Goal: Find specific page/section: Find specific page/section

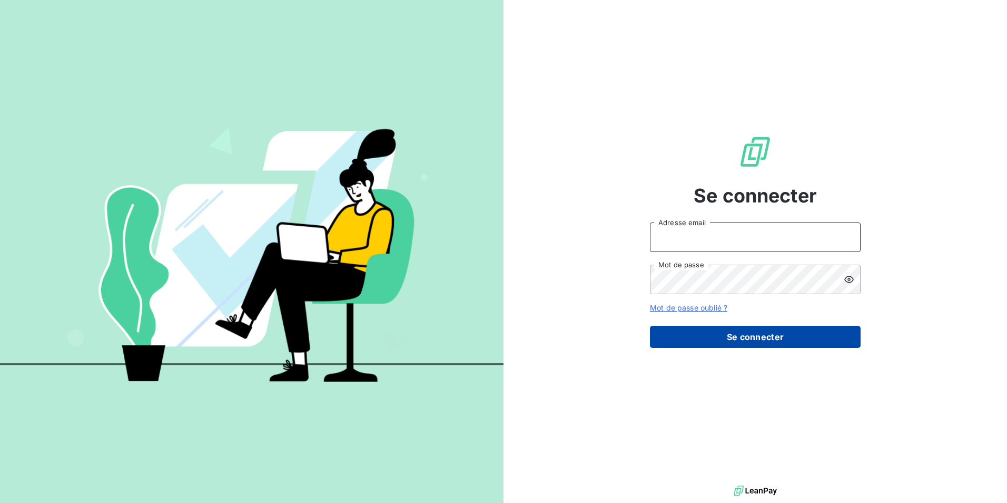
type input "[EMAIL_ADDRESS][DOMAIN_NAME]"
click at [737, 345] on button "Se connecter" at bounding box center [755, 337] width 211 height 22
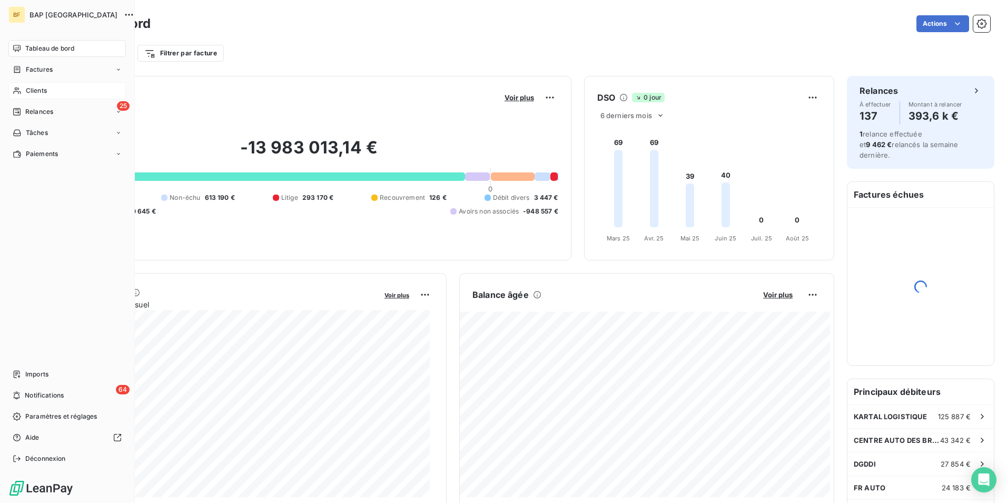
click at [24, 86] on div "Clients" at bounding box center [66, 90] width 117 height 17
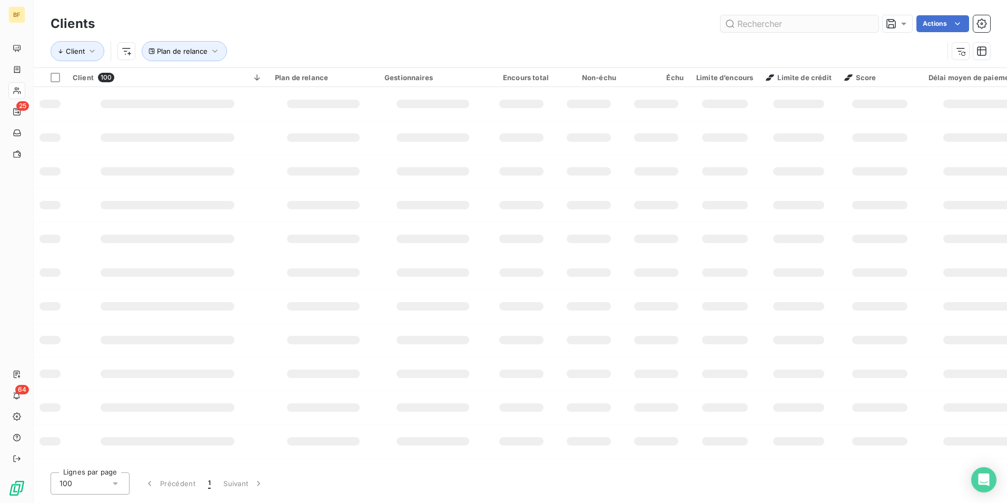
click at [776, 24] on input "text" at bounding box center [800, 23] width 158 height 17
type input "GPA"
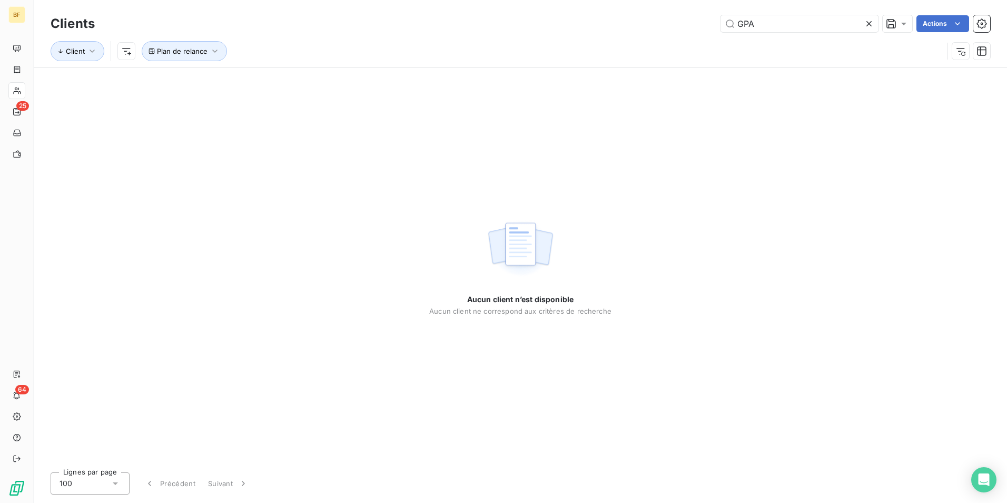
drag, startPoint x: 769, startPoint y: 25, endPoint x: 692, endPoint y: 27, distance: 77.0
click at [692, 27] on div "GPA Actions" at bounding box center [548, 23] width 883 height 17
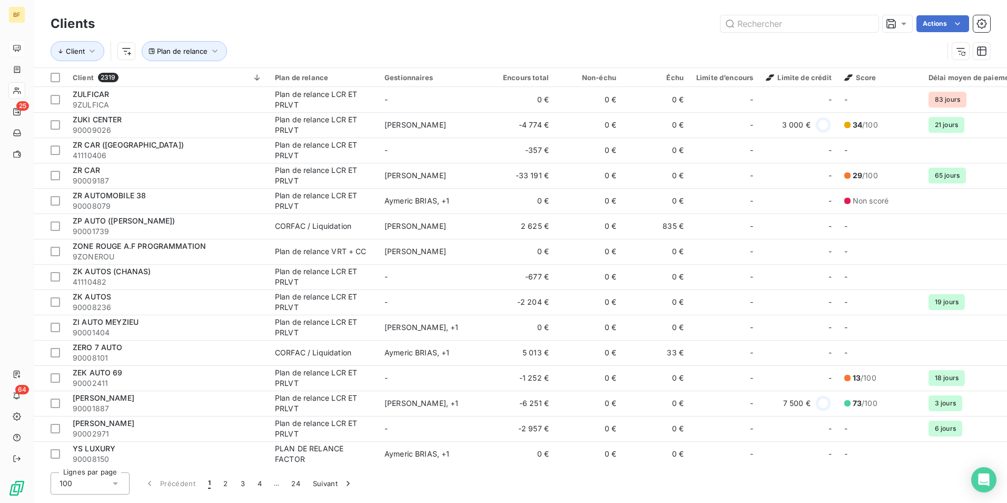
click at [18, 46] on icon at bounding box center [17, 48] width 8 height 8
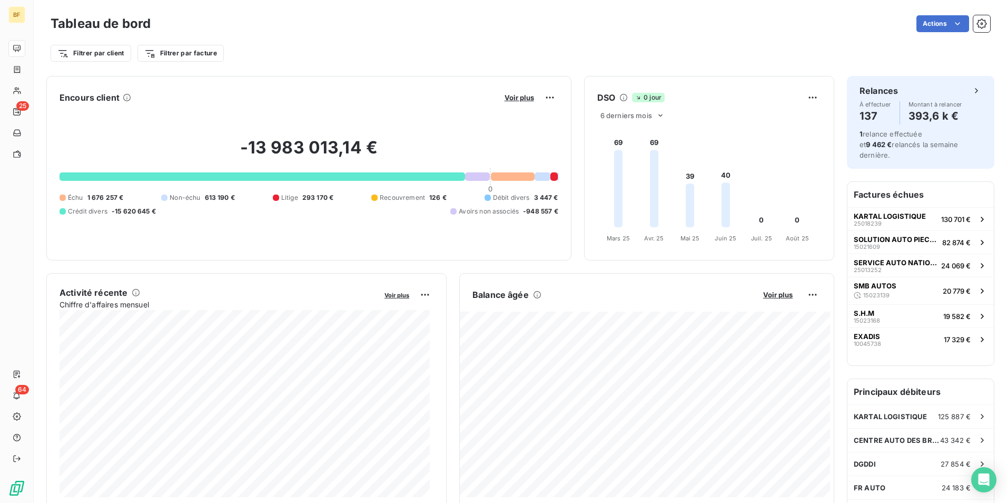
click at [614, 33] on div "Tableau de bord Actions" at bounding box center [521, 24] width 940 height 22
